Goal: Transaction & Acquisition: Purchase product/service

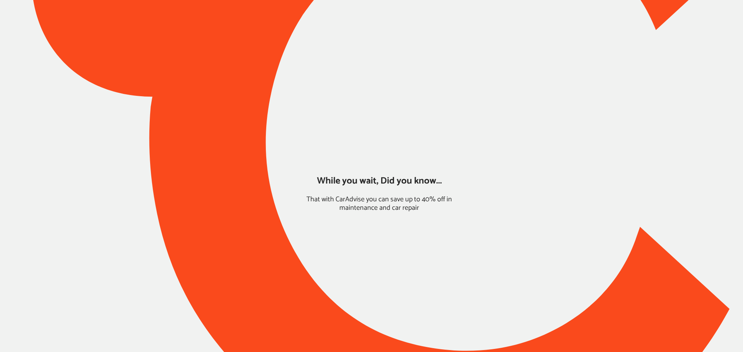
type input "*****"
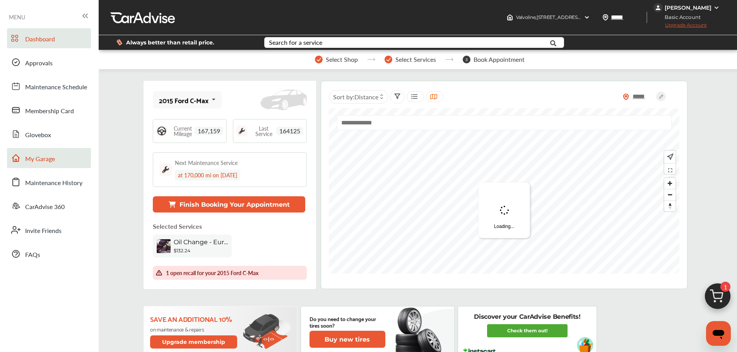
click at [22, 154] on link "My Garage" at bounding box center [49, 158] width 84 height 20
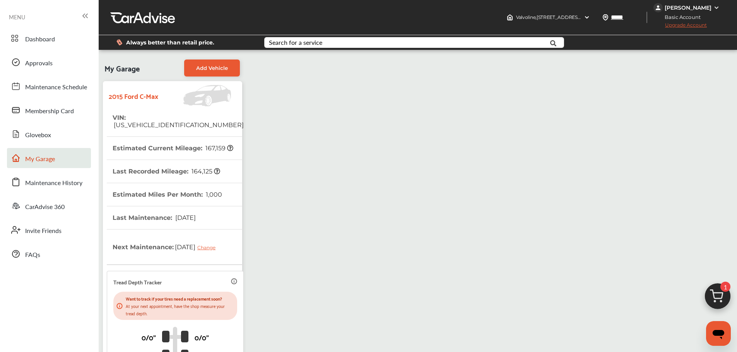
click at [161, 121] on span "[US_VEHICLE_IDENTIFICATION_NUMBER]" at bounding box center [178, 124] width 131 height 7
copy span "[US_VEHICLE_IDENTIFICATION_NUMBER]"
click at [35, 38] on span "Dashboard" at bounding box center [40, 39] width 30 height 10
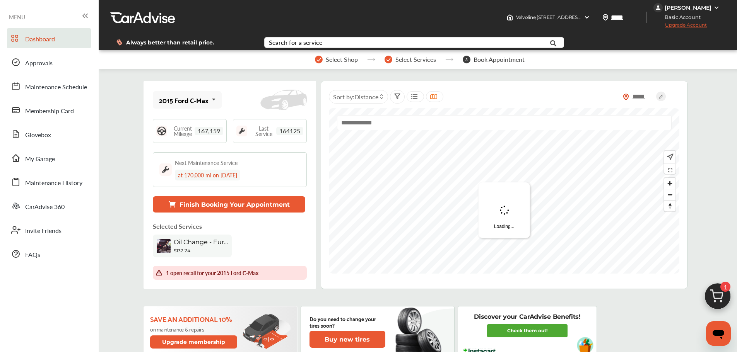
click at [720, 290] on img at bounding box center [717, 298] width 37 height 37
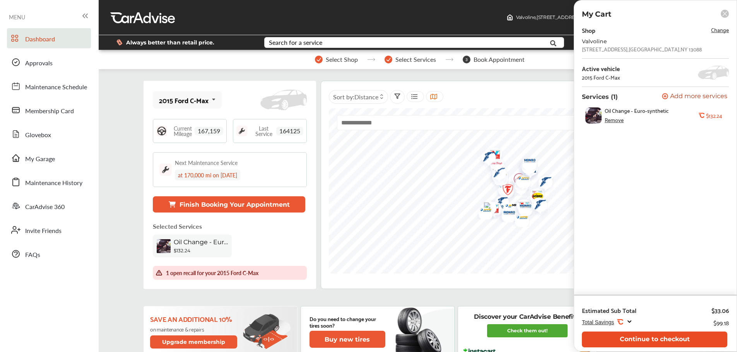
click at [665, 345] on button "Continue to checkout" at bounding box center [654, 340] width 145 height 16
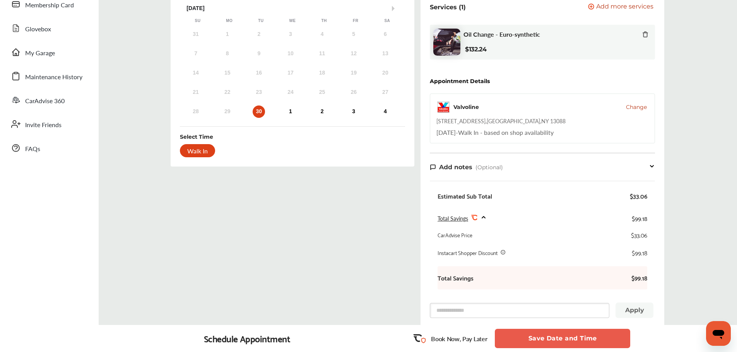
scroll to position [193, 0]
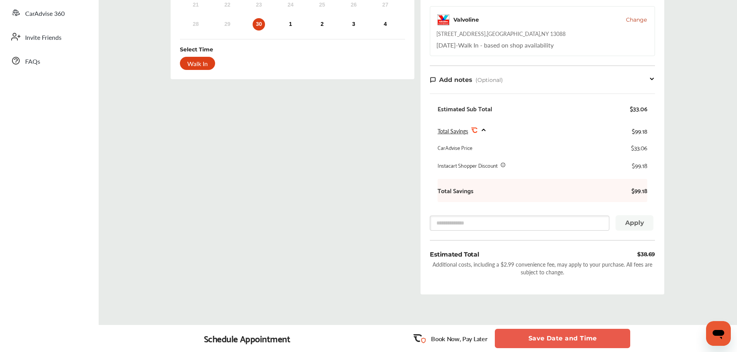
click at [556, 337] on button "Save Date and Time" at bounding box center [562, 338] width 135 height 19
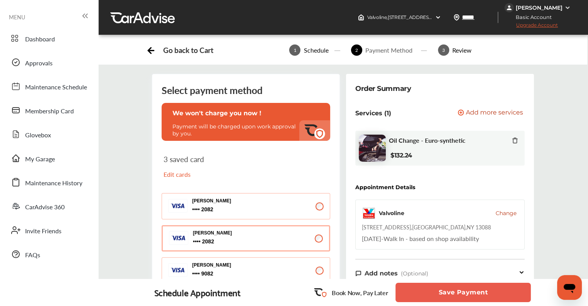
click at [506, 112] on span "Add more services" at bounding box center [494, 112] width 57 height 7
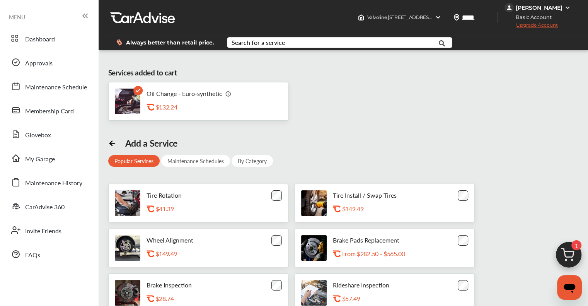
click at [570, 252] on img at bounding box center [569, 256] width 37 height 37
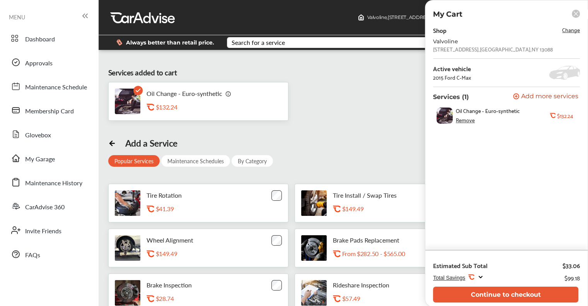
click at [464, 120] on div "Remove" at bounding box center [465, 120] width 19 height 6
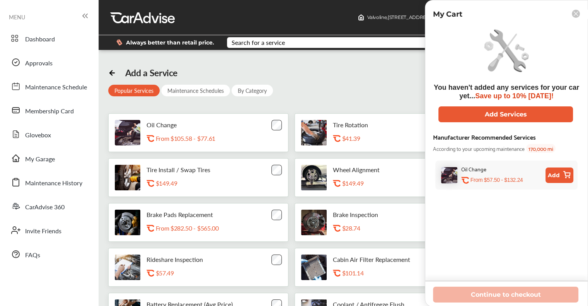
click at [282, 126] on div "Oil Change .st0{fill:#FA4A1C;} From $105.58 - $77.61" at bounding box center [198, 132] width 180 height 39
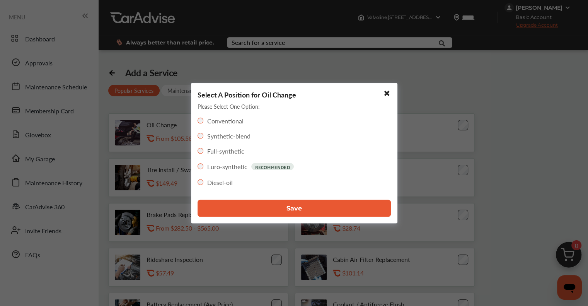
click at [227, 136] on label "Synthetic-blend" at bounding box center [228, 135] width 43 height 9
click at [208, 150] on label "Full-synthetic" at bounding box center [225, 150] width 37 height 9
click at [222, 139] on label "Synthetic-blend" at bounding box center [228, 135] width 43 height 9
click at [268, 205] on button "Save" at bounding box center [294, 208] width 193 height 17
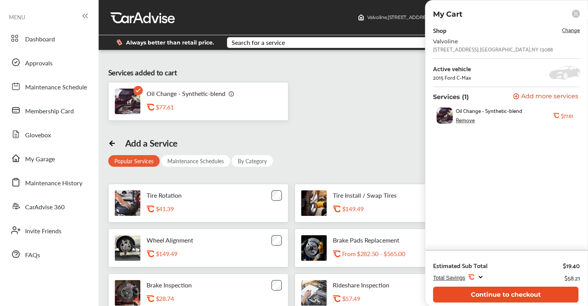
click at [465, 290] on button "Continue to checkout" at bounding box center [505, 295] width 145 height 16
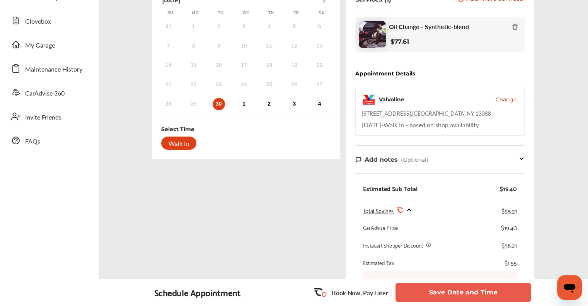
scroll to position [155, 0]
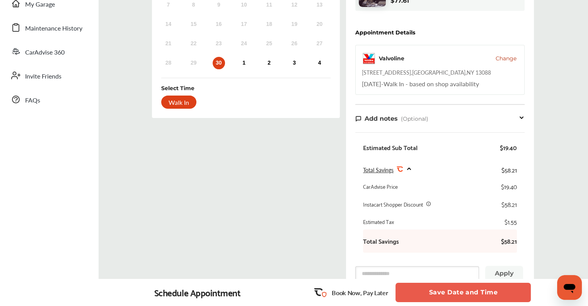
click at [485, 294] on button "Save Date and Time" at bounding box center [463, 292] width 135 height 19
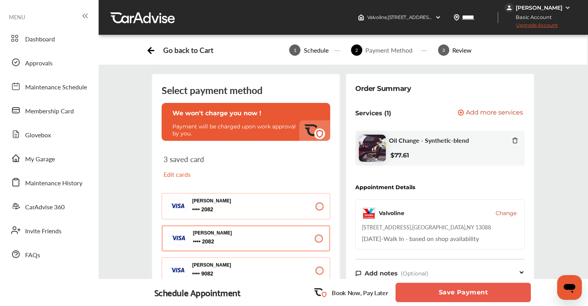
click at [430, 298] on button "Save Payment" at bounding box center [463, 292] width 135 height 19
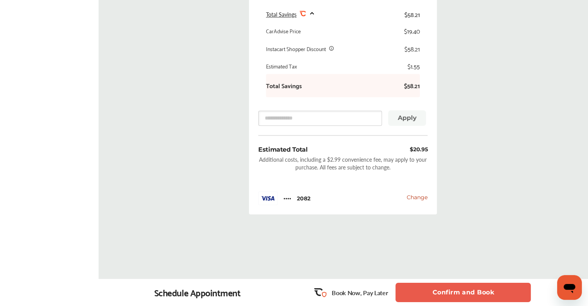
scroll to position [375, 0]
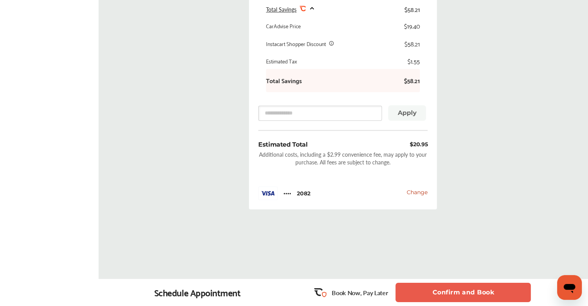
click at [453, 291] on button "Confirm and Book" at bounding box center [463, 292] width 135 height 19
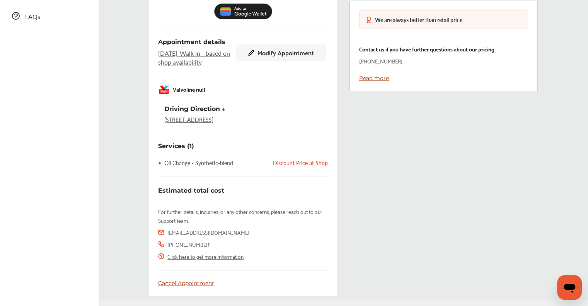
scroll to position [262, 0]
